Goal: Transaction & Acquisition: Purchase product/service

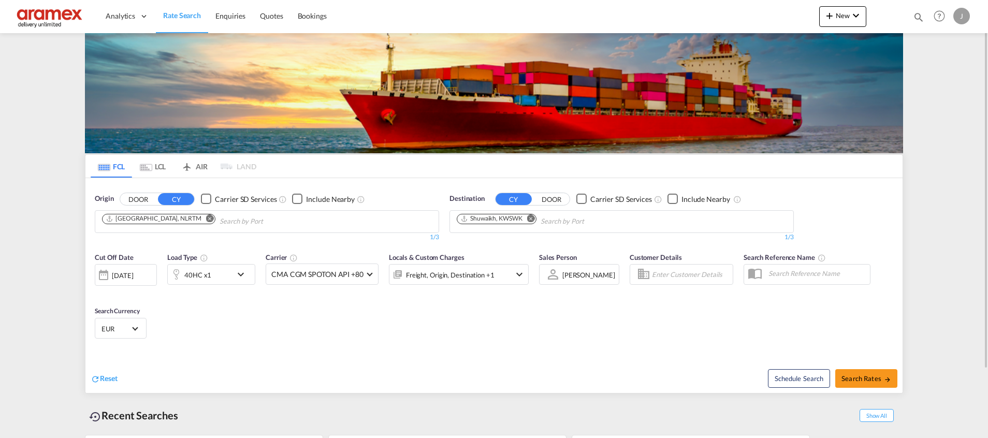
click at [534, 221] on md-icon "Remove" at bounding box center [531, 218] width 8 height 8
paste input "[GEOGRAPHIC_DATA]"
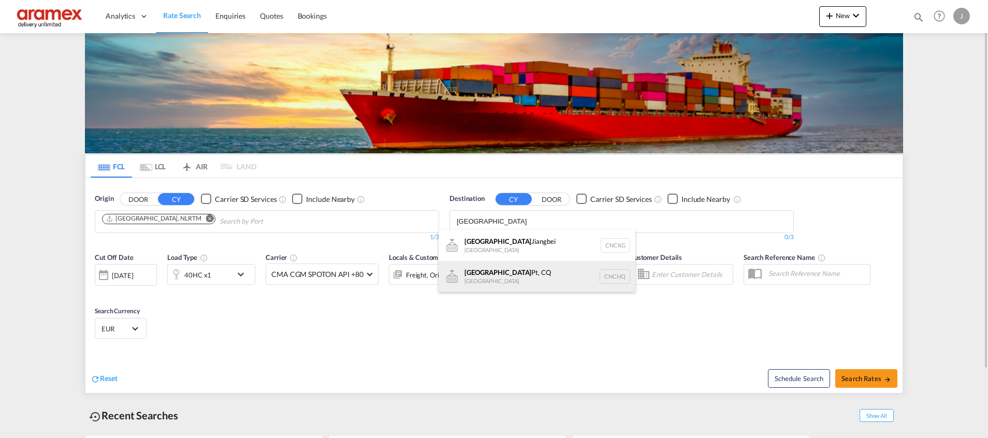
type input "[GEOGRAPHIC_DATA]"
click at [511, 276] on div "Chongqing Pt, CQ China CNCHQ" at bounding box center [537, 276] width 197 height 31
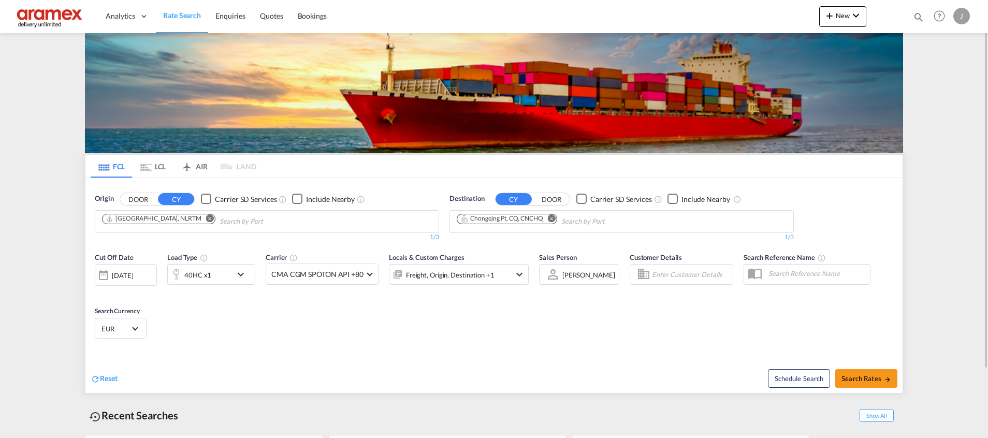
click at [859, 363] on div "Schedule Search Search Rates" at bounding box center [700, 373] width 406 height 40
click at [853, 372] on button "Search Rates" at bounding box center [866, 378] width 62 height 19
type input "NLRTM to CNCHQ / [DATE]"
